Goal: Check status

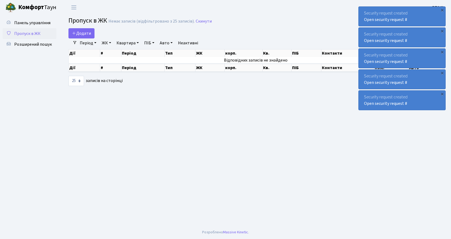
select select "25"
click at [86, 43] on link "Період" at bounding box center [88, 42] width 21 height 9
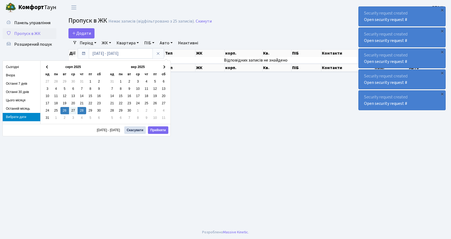
type input "[DATE] - [DATE]"
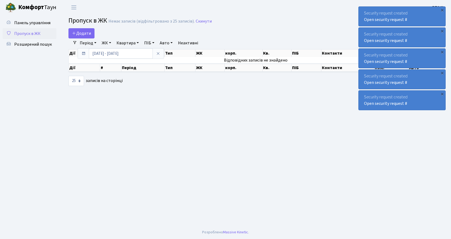
click at [31, 32] on span "Пропуск в ЖК" at bounding box center [27, 34] width 26 height 6
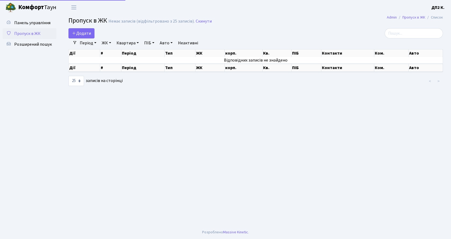
select select "25"
click at [87, 42] on link "Період" at bounding box center [88, 42] width 21 height 9
click at [34, 33] on span "Пропуск в ЖК" at bounding box center [27, 34] width 26 height 6
select select "25"
